Goal: Find specific page/section: Find specific page/section

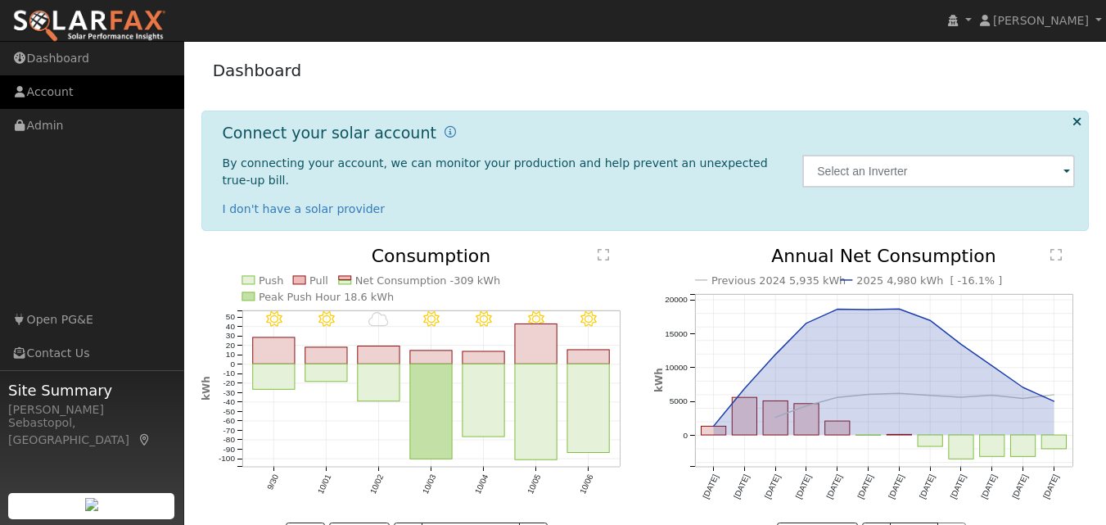
click at [29, 93] on link "Account" at bounding box center [92, 92] width 184 height 34
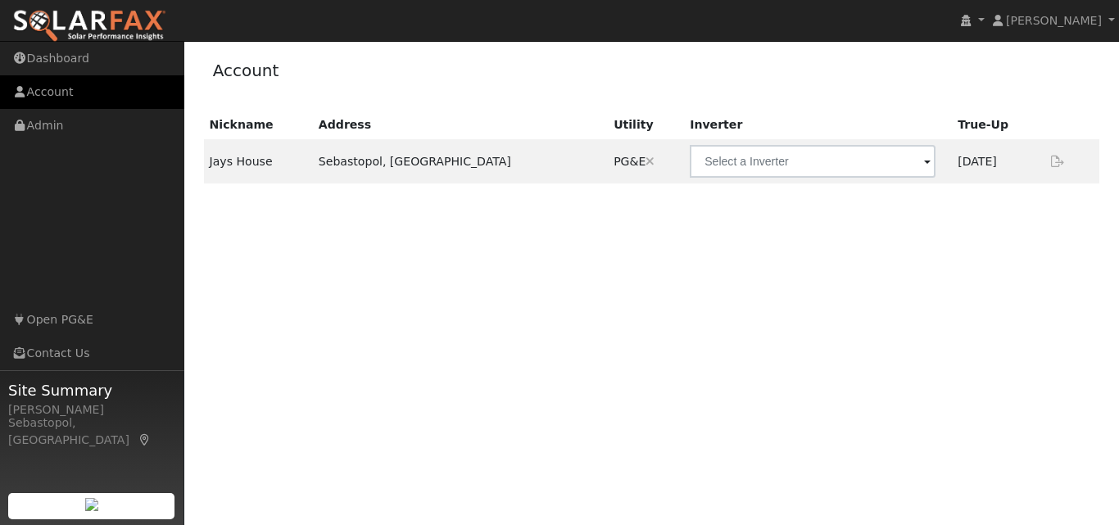
click at [86, 95] on link "Account" at bounding box center [92, 92] width 184 height 34
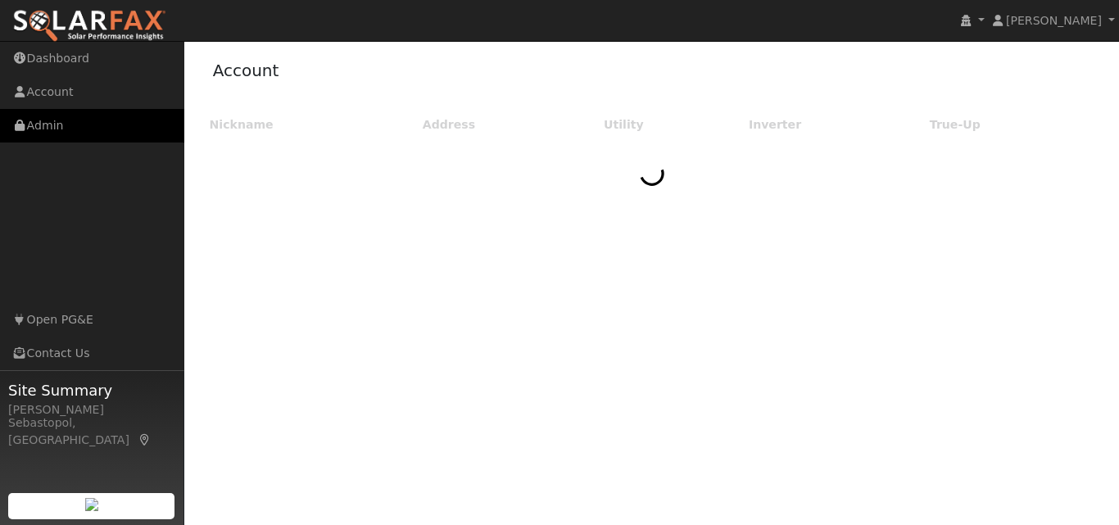
click at [57, 116] on link "Admin" at bounding box center [92, 126] width 184 height 34
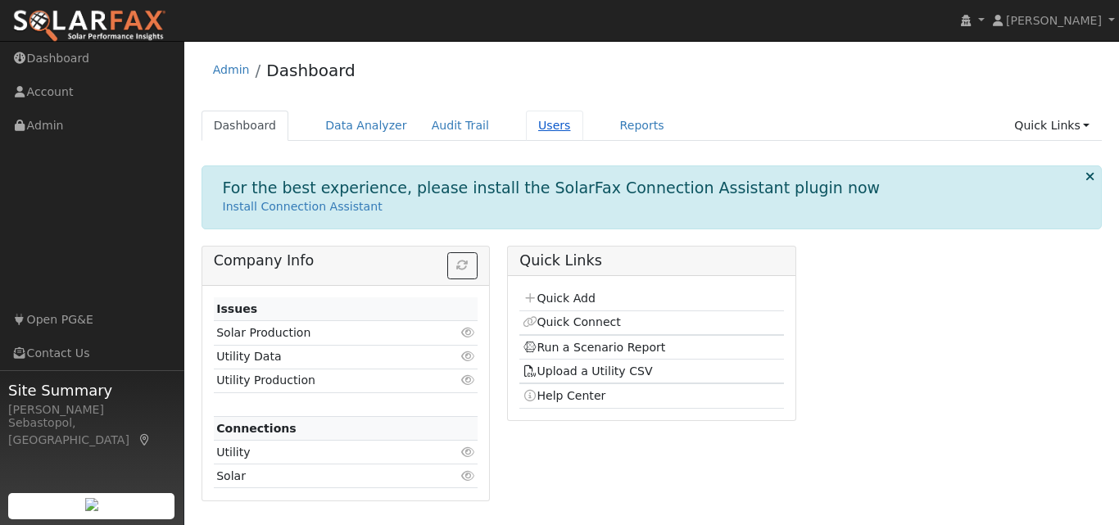
click at [526, 136] on link "Users" at bounding box center [554, 126] width 57 height 30
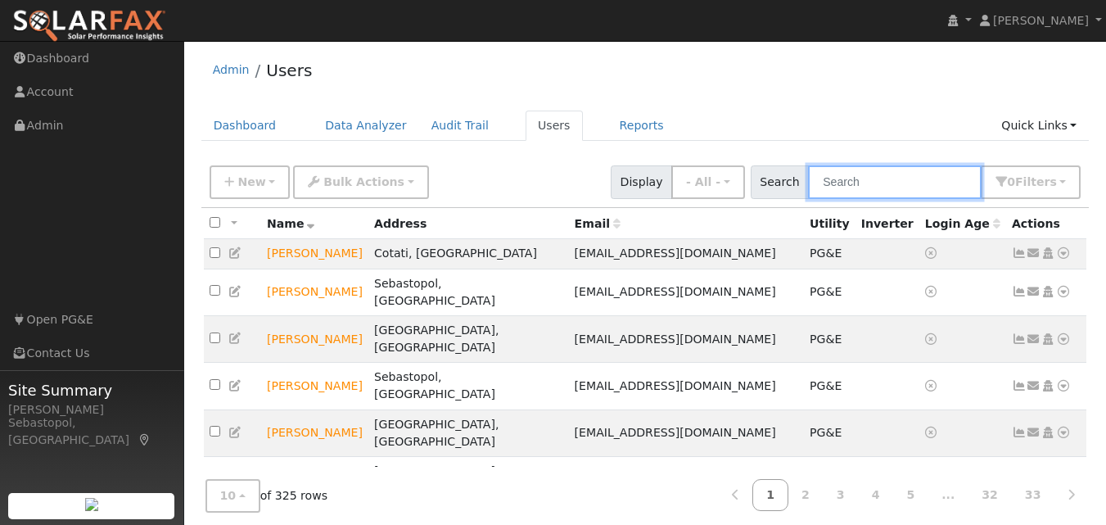
click at [870, 188] on input "text" at bounding box center [895, 182] width 174 height 34
